Goal: Task Accomplishment & Management: Use online tool/utility

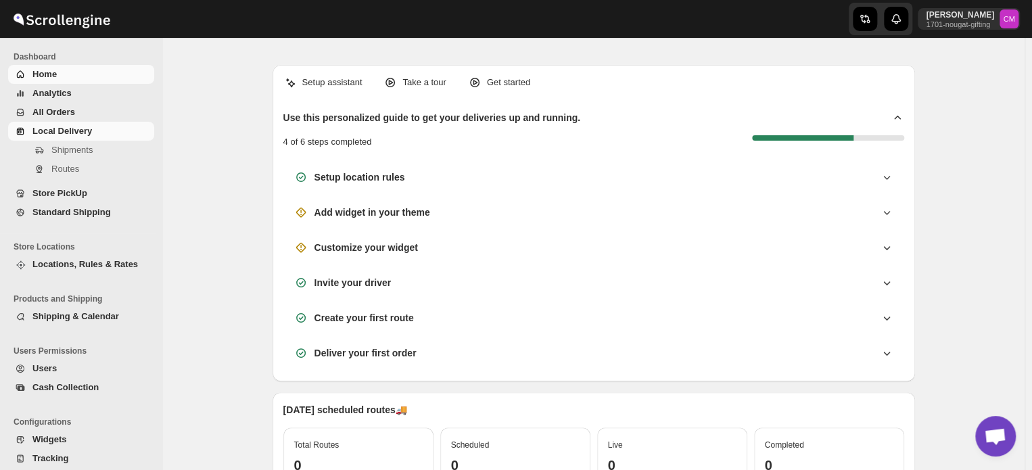
click at [54, 131] on span "Local Delivery" at bounding box center [62, 131] width 60 height 10
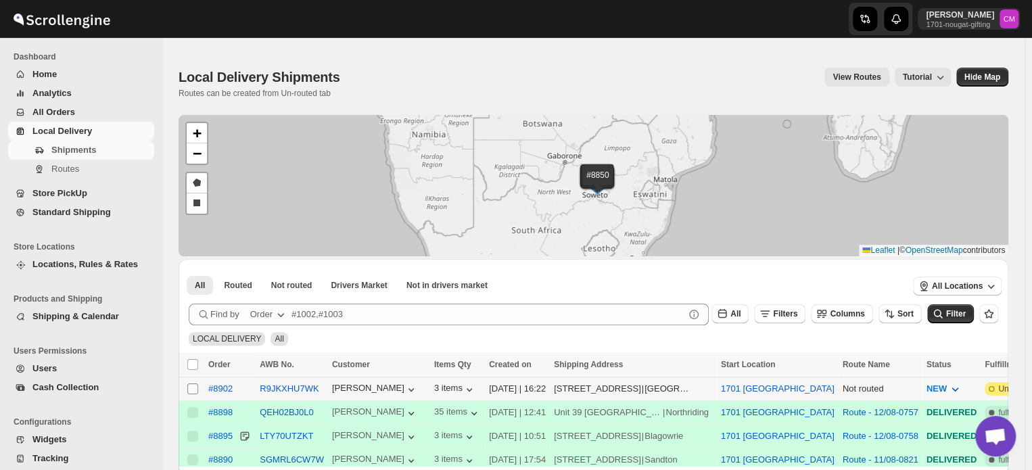
click at [190, 387] on input "Select shipment" at bounding box center [192, 389] width 11 height 11
checkbox input "true"
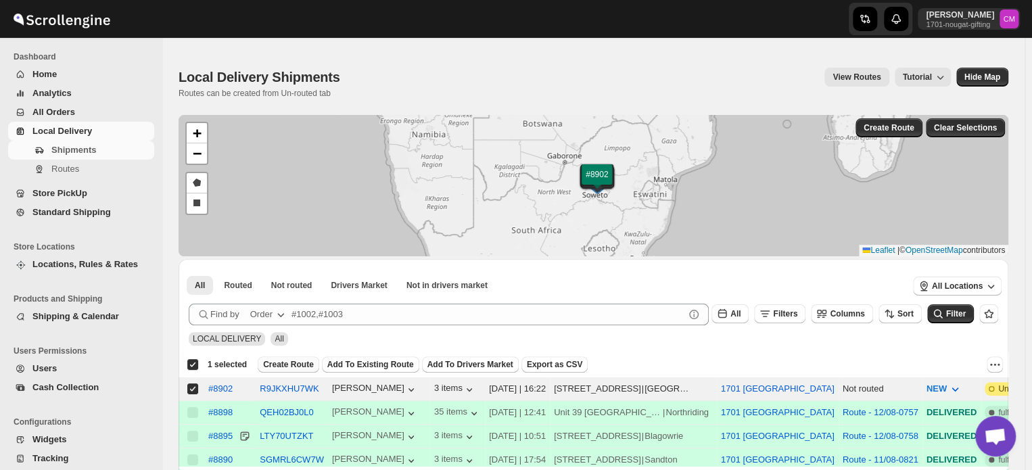
click at [285, 366] on span "Create Route" at bounding box center [288, 364] width 51 height 11
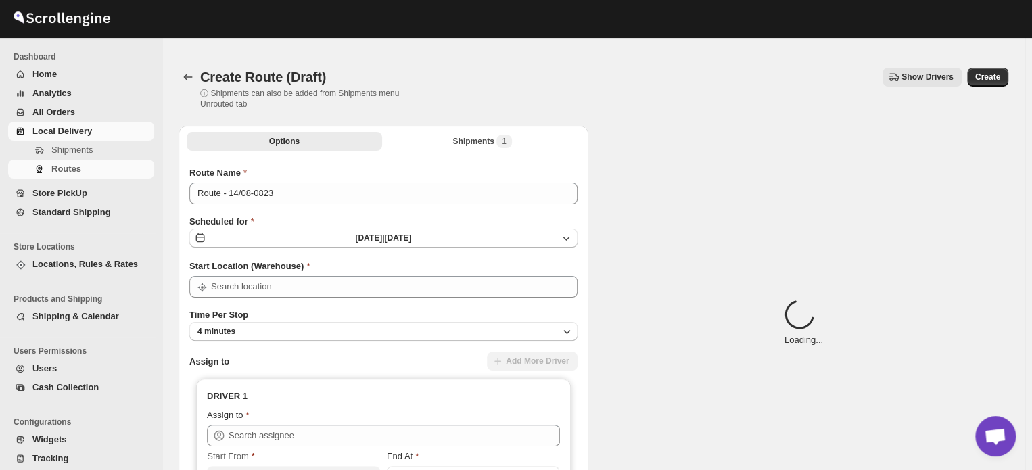
type input "1701 [GEOGRAPHIC_DATA]"
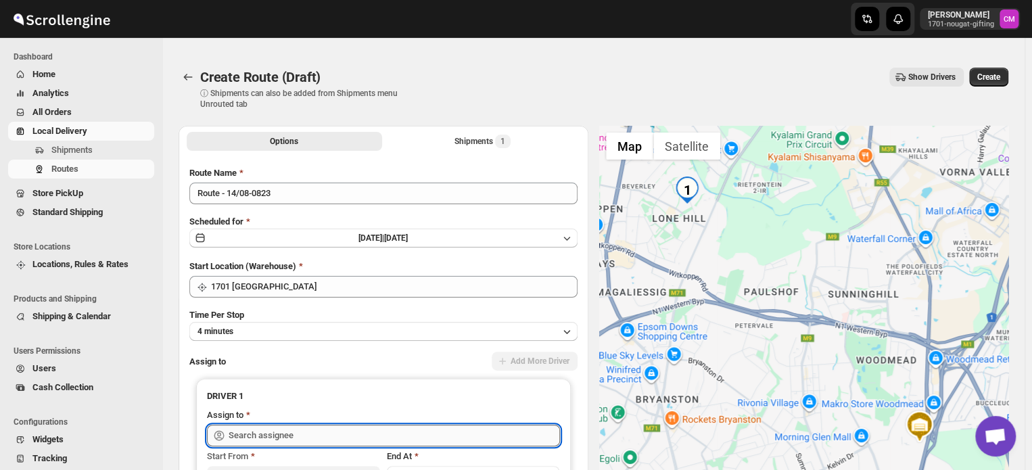
click at [239, 431] on input "text" at bounding box center [394, 436] width 331 height 22
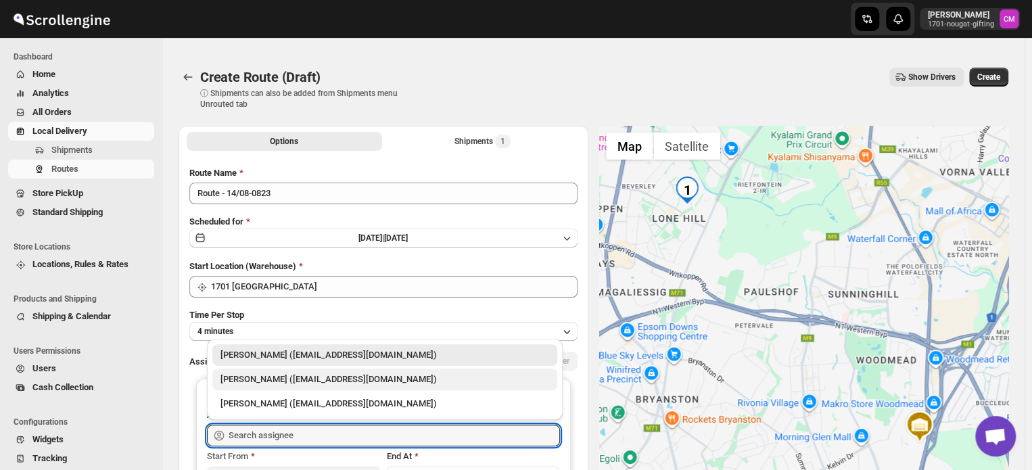
click at [254, 384] on div "[PERSON_NAME] ([EMAIL_ADDRESS][DOMAIN_NAME])" at bounding box center [385, 380] width 329 height 14
type input "[PERSON_NAME] ([EMAIL_ADDRESS][DOMAIN_NAME])"
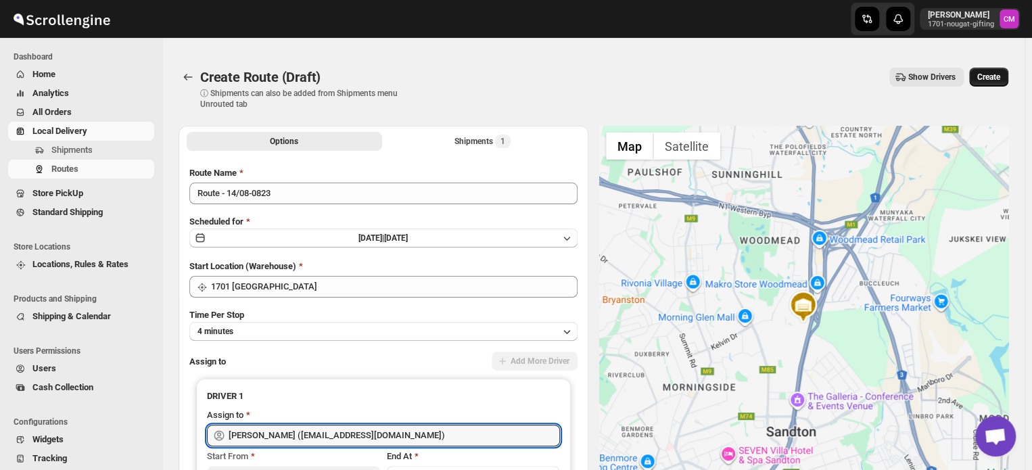
click at [994, 80] on span "Create" at bounding box center [988, 77] width 23 height 11
